Goal: Transaction & Acquisition: Purchase product/service

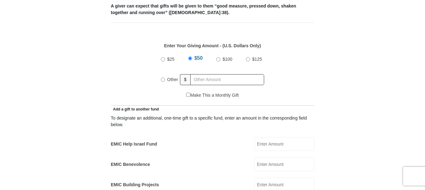
scroll to position [277, 0]
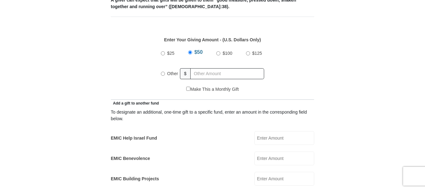
click at [259, 131] on input "EMIC Help Israel Fund" at bounding box center [285, 138] width 60 height 14
type input "500.00"
radio input "true"
click at [193, 68] on input "text" at bounding box center [229, 73] width 72 height 11
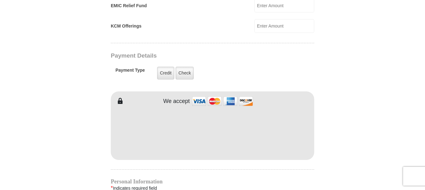
scroll to position [474, 0]
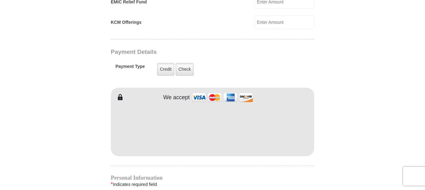
type input "1000.00"
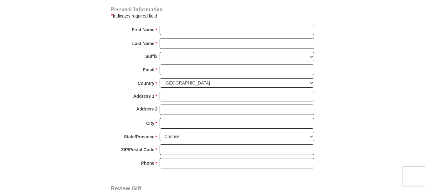
scroll to position [635, 0]
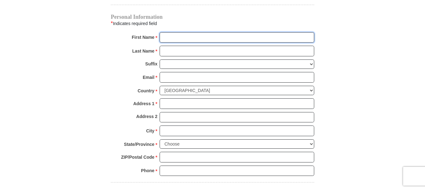
click at [168, 33] on input "First Name *" at bounding box center [237, 37] width 155 height 11
type input "[PERSON_NAME] & ROXY"
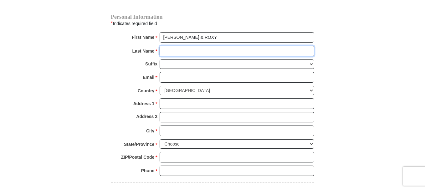
click at [174, 46] on input "Last Name *" at bounding box center [237, 51] width 155 height 11
type input "DUNSTAN"
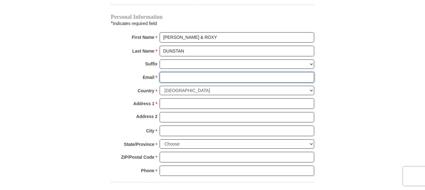
click at [166, 72] on input "Email *" at bounding box center [237, 77] width 155 height 11
type input "[EMAIL_ADDRESS][DOMAIN_NAME]"
type input "PO Box 335"
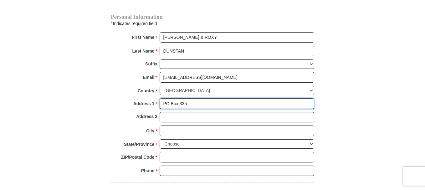
type input "[PERSON_NAME]"
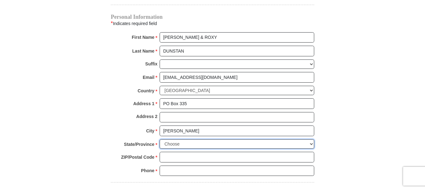
select select "ID"
type input "83626"
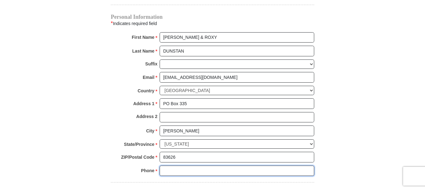
type input "2088615202"
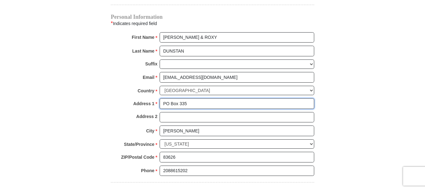
drag, startPoint x: 190, startPoint y: 96, endPoint x: 152, endPoint y: 99, distance: 38.0
click at [152, 99] on div "Address 1 * PO Box 335 Please enter Address 1" at bounding box center [213, 105] width 204 height 14
type input "[STREET_ADDRESS]"
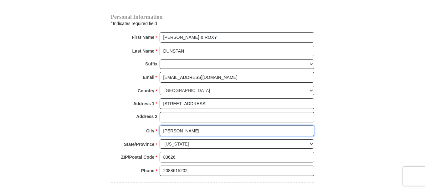
click at [185, 126] on input "[PERSON_NAME]" at bounding box center [237, 131] width 155 height 11
drag, startPoint x: 192, startPoint y: 128, endPoint x: 152, endPoint y: 125, distance: 39.9
click at [152, 126] on div "City * [GEOGRAPHIC_DATA] Please enter City" at bounding box center [213, 133] width 204 height 14
type input "Boise"
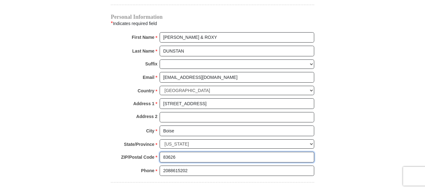
drag, startPoint x: 183, startPoint y: 145, endPoint x: 156, endPoint y: 151, distance: 27.7
click at [156, 152] on div "ZIP/Postal Code * 83626 No postal code? Click here. Please enter ZIP/Postal Cod…" at bounding box center [213, 159] width 204 height 14
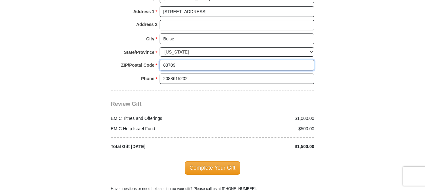
scroll to position [759, 0]
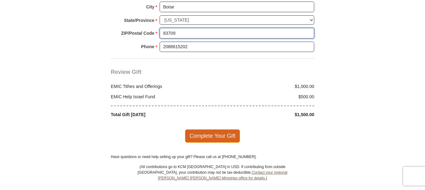
type input "83709"
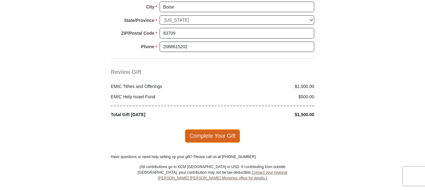
click at [216, 129] on span "Complete Your Gift" at bounding box center [212, 135] width 55 height 13
